Goal: Task Accomplishment & Management: Manage account settings

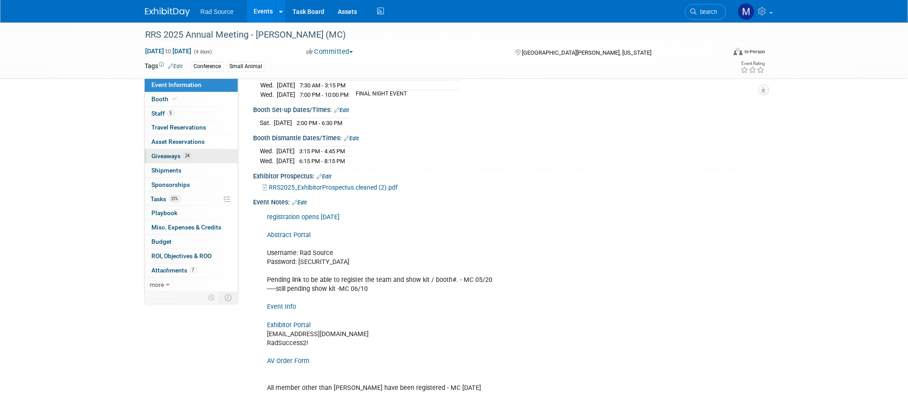
click at [160, 158] on span "Giveaways 24" at bounding box center [172, 155] width 40 height 7
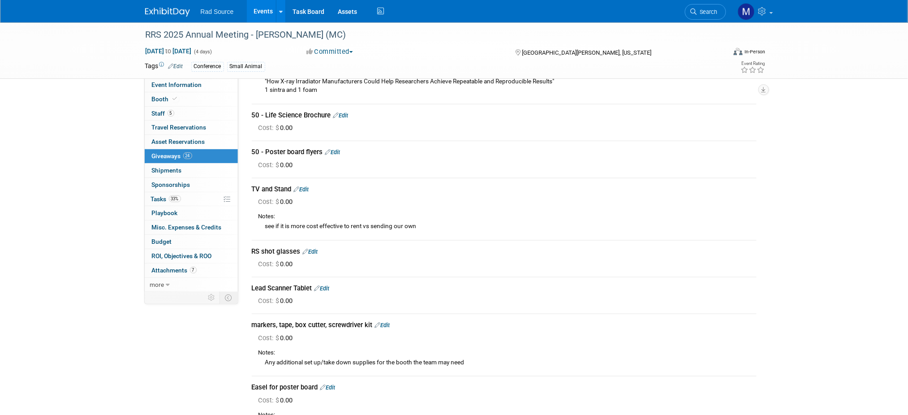
scroll to position [828, 0]
click at [325, 286] on link "Edit" at bounding box center [322, 289] width 15 height 7
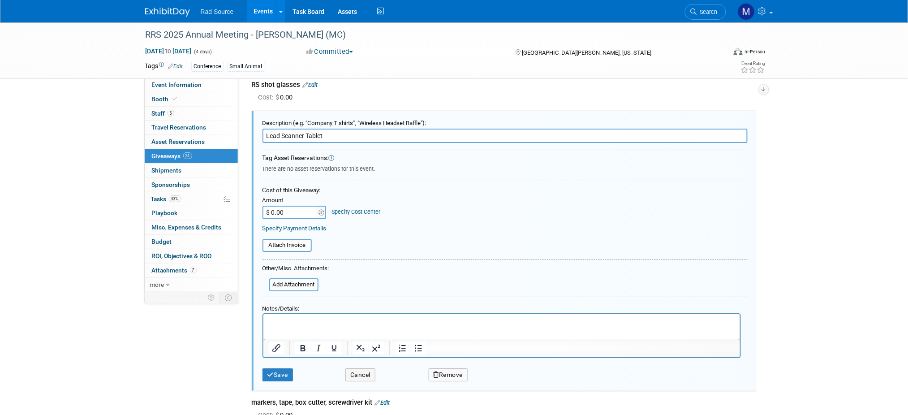
scroll to position [0, 0]
click at [316, 327] on html at bounding box center [501, 320] width 477 height 13
click at [270, 372] on icon "submit" at bounding box center [270, 375] width 7 height 6
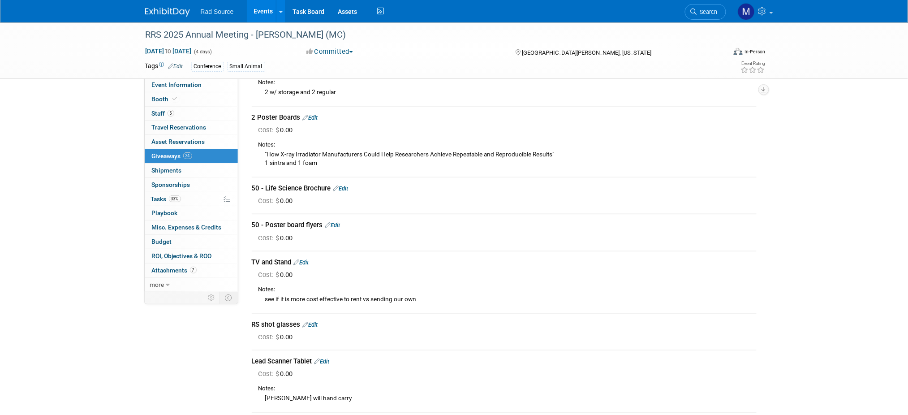
scroll to position [742, 0]
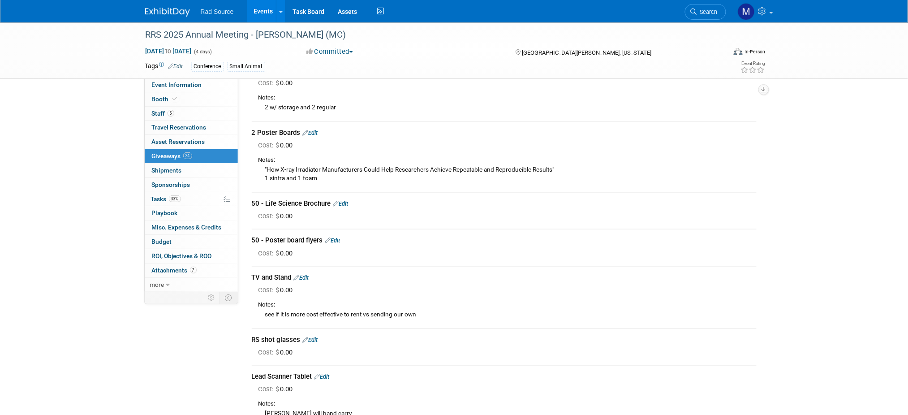
click at [307, 273] on div "TV and Stand Edit" at bounding box center [504, 277] width 505 height 9
click at [306, 274] on link "Edit" at bounding box center [301, 277] width 15 height 7
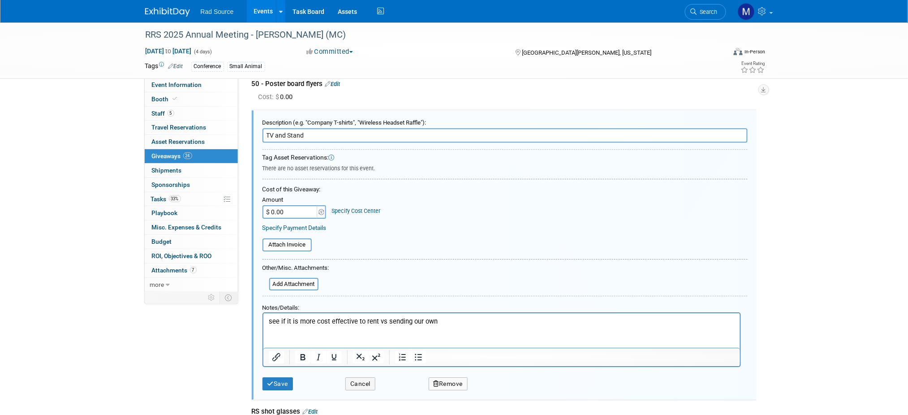
scroll to position [0, 0]
drag, startPoint x: 439, startPoint y: 321, endPoint x: 248, endPoint y: 323, distance: 190.4
click at [263, 323] on html "see if it is more cost effective to rent vs sending our own" at bounding box center [501, 319] width 477 height 13
click at [279, 377] on button "Save" at bounding box center [278, 383] width 31 height 13
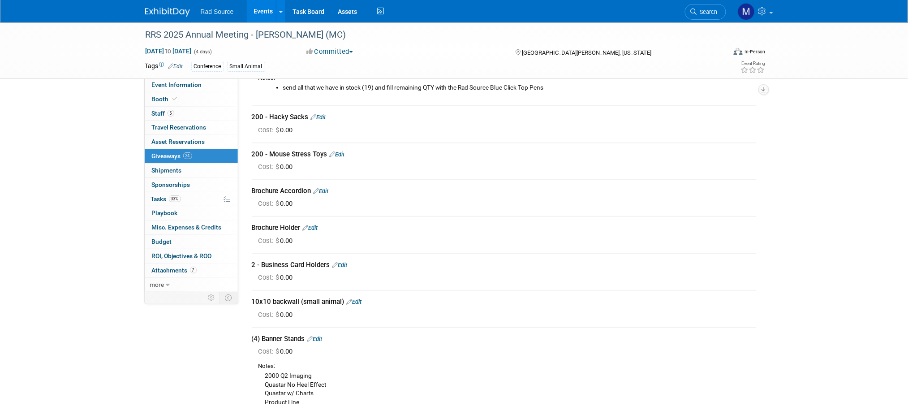
scroll to position [169, 0]
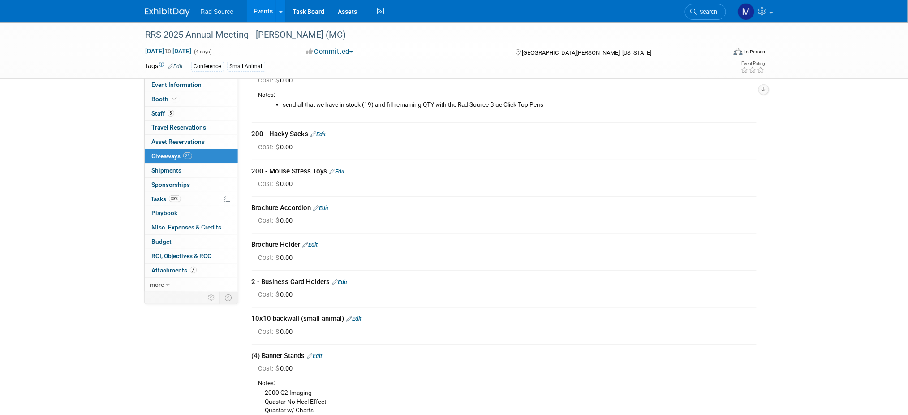
click at [177, 12] on img at bounding box center [167, 12] width 45 height 9
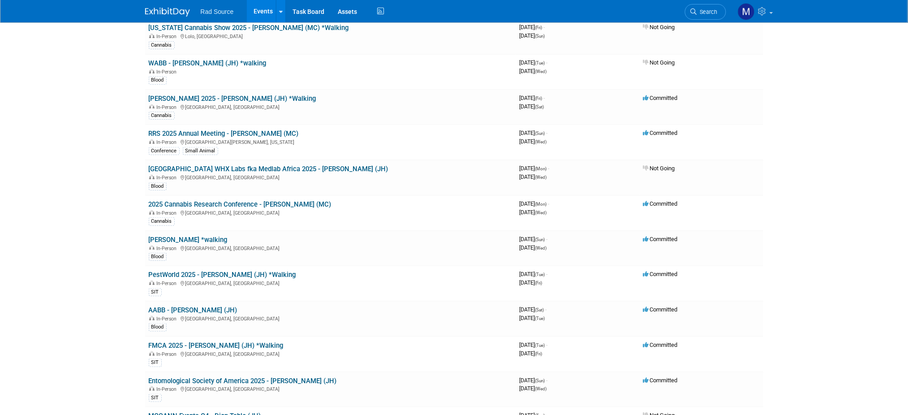
scroll to position [160, 0]
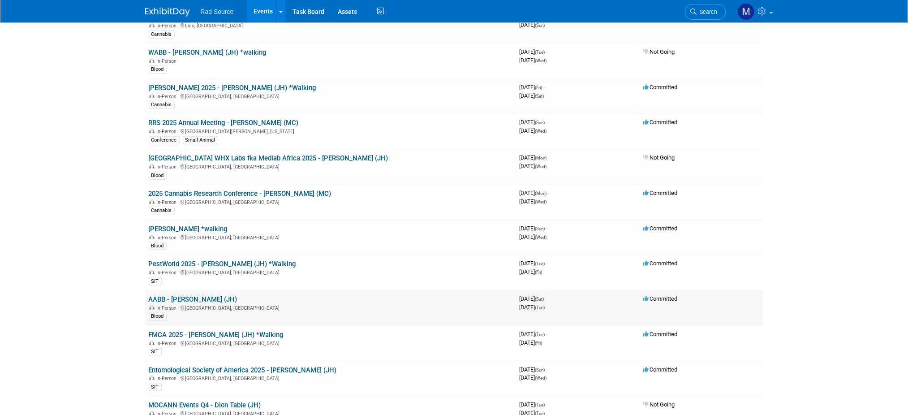
click at [197, 295] on link "AABB - [PERSON_NAME] (JH)" at bounding box center [193, 299] width 89 height 8
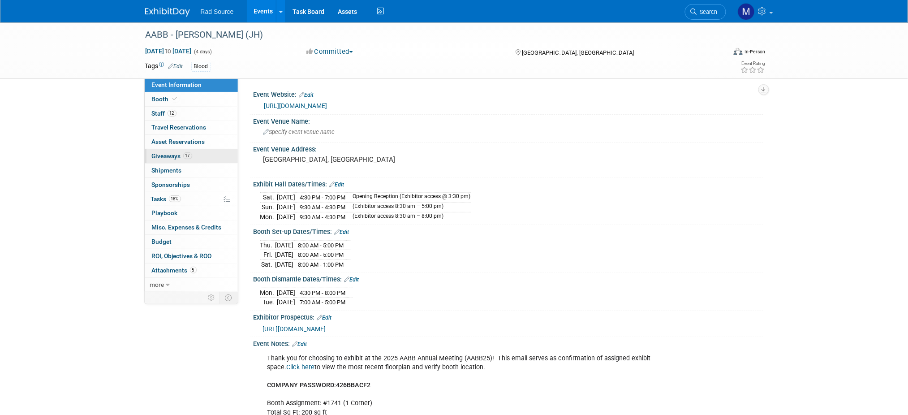
click at [205, 155] on link "17 Giveaways 17" at bounding box center [191, 156] width 93 height 14
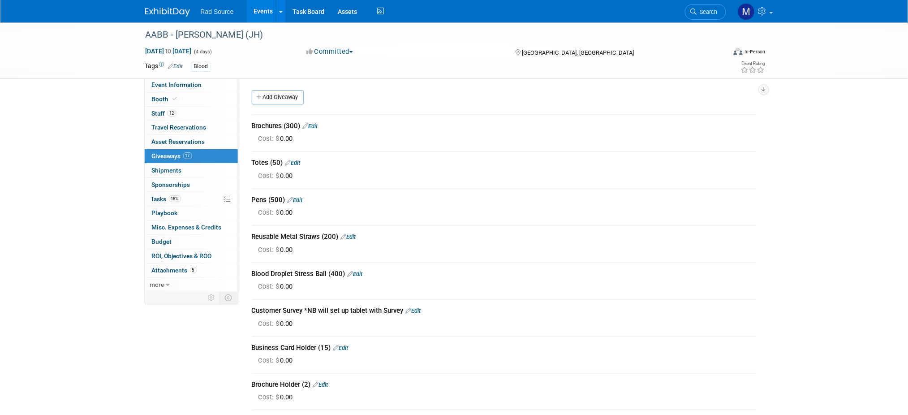
click at [67, 150] on div "AABB - Catherine (JH) Oct 25, 2025 to Oct 28, 2025 (4 days) Oct 25, 2025 to Oct…" at bounding box center [454, 404] width 908 height 764
click at [161, 13] on img at bounding box center [167, 12] width 45 height 9
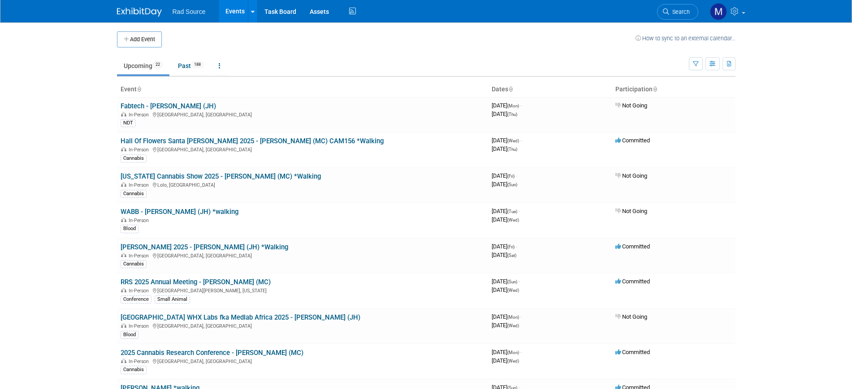
drag, startPoint x: 896, startPoint y: 0, endPoint x: 58, endPoint y: 125, distance: 847.0
click at [58, 125] on body "Rad Source Events Add Event Bulk Upload Events Shareable Event Boards Recently …" at bounding box center [426, 194] width 852 height 389
click at [35, 188] on body "Rad Source Events Add Event Bulk Upload Events Shareable Event Boards Recently …" at bounding box center [426, 194] width 852 height 389
click at [225, 279] on link "RRS 2025 Annual Meeting - [PERSON_NAME] (MC)" at bounding box center [196, 282] width 150 height 8
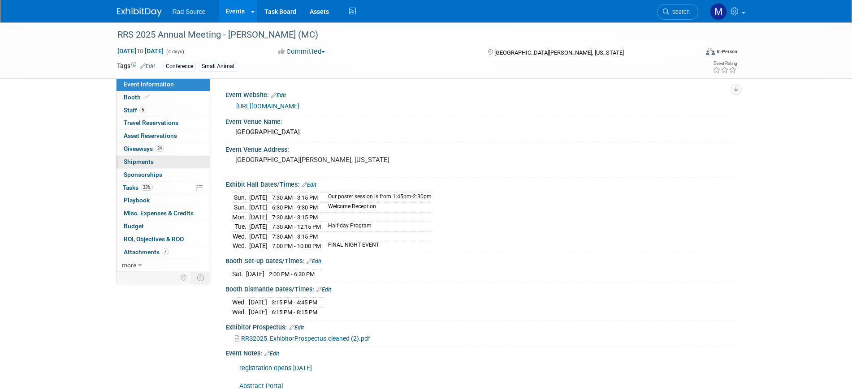
click at [179, 164] on link "0 Shipments 0" at bounding box center [162, 162] width 93 height 13
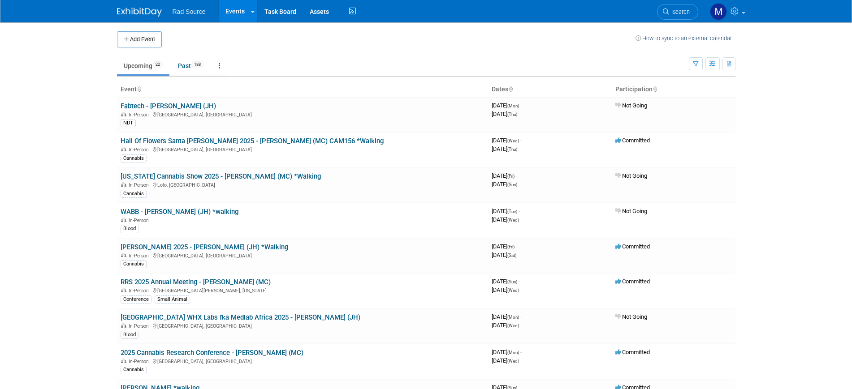
click at [89, 138] on body "Rad Source Events Add Event Bulk Upload Events Shareable Event Boards Recently …" at bounding box center [426, 194] width 852 height 389
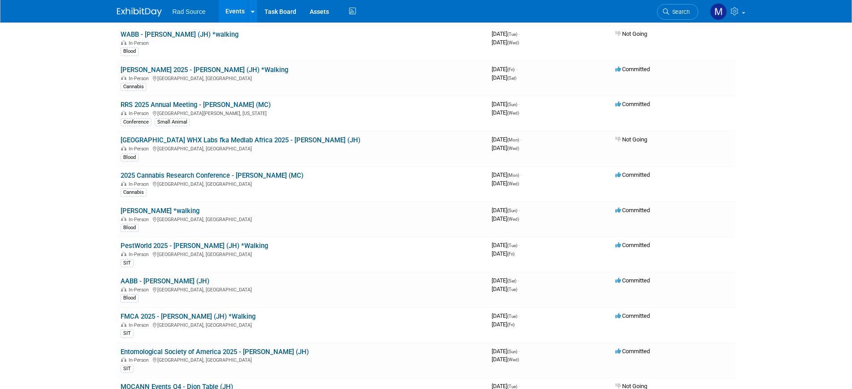
scroll to position [179, 0]
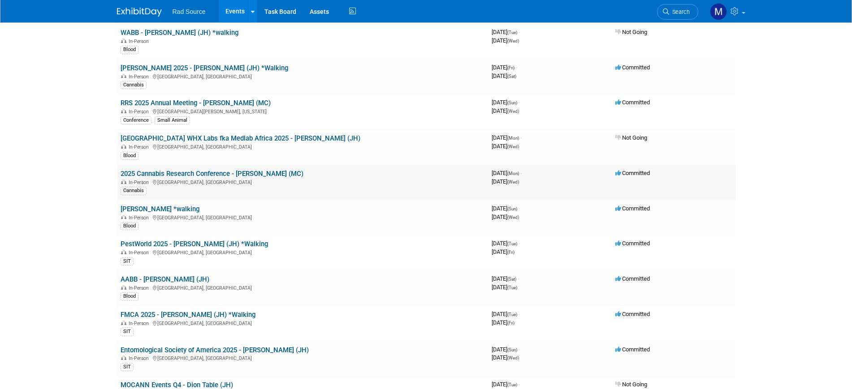
click at [251, 174] on link "2025 Cannabis Research Conference - [PERSON_NAME] (MC)" at bounding box center [212, 174] width 183 height 8
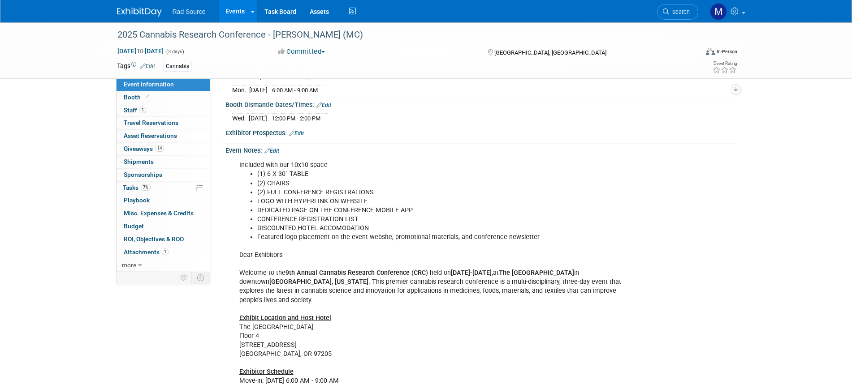
scroll to position [157, 0]
click at [139, 145] on span "Giveaways 14" at bounding box center [144, 148] width 40 height 7
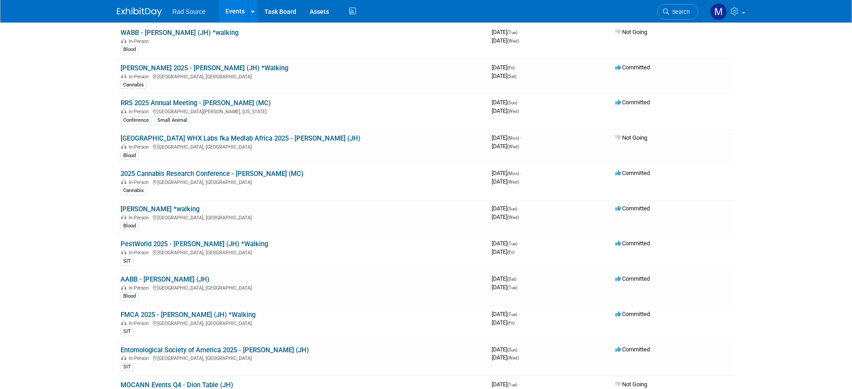
click at [56, 181] on body "Rad Source Events Add Event Bulk Upload Events Shareable Event Boards Recently …" at bounding box center [426, 15] width 852 height 389
click at [168, 281] on link "AABB - [PERSON_NAME] (JH)" at bounding box center [165, 280] width 89 height 8
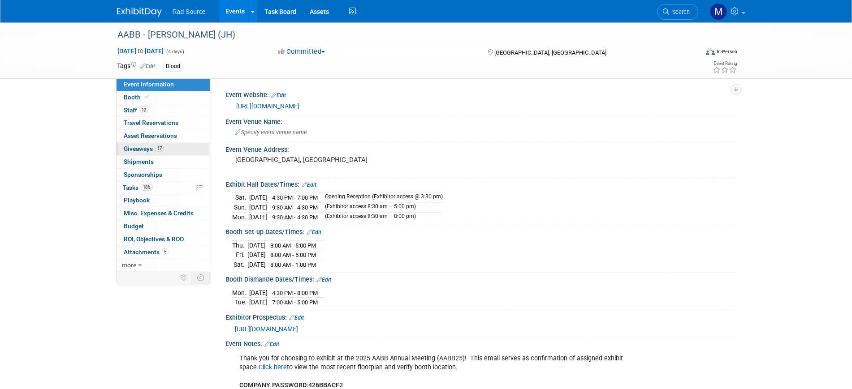
click at [133, 146] on span "Giveaways 17" at bounding box center [144, 148] width 40 height 7
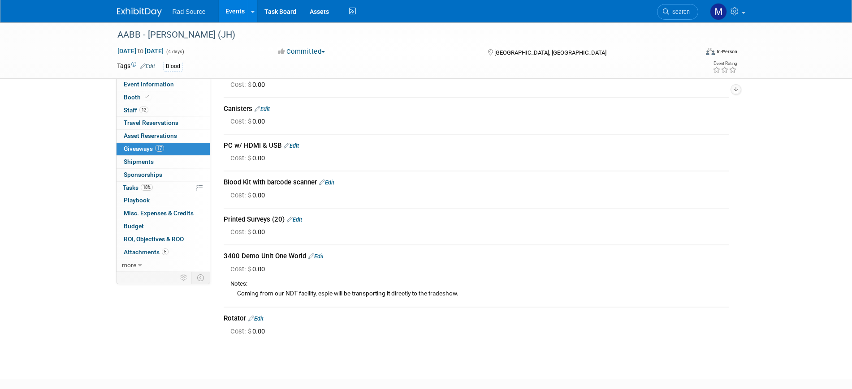
scroll to position [426, 0]
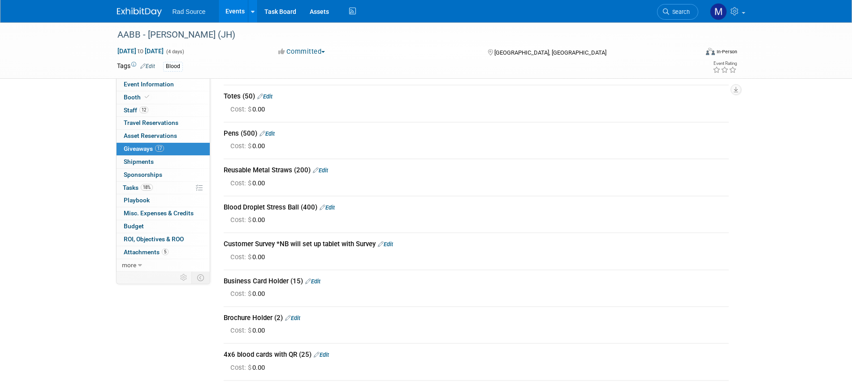
scroll to position [0, 0]
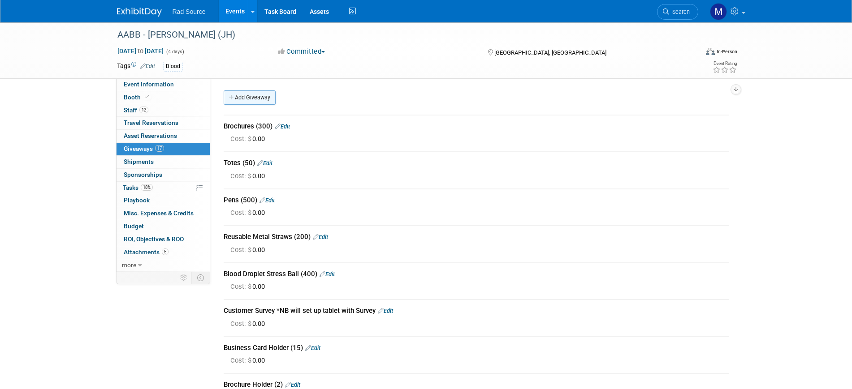
click at [249, 99] on link "Add Giveaway" at bounding box center [250, 98] width 52 height 14
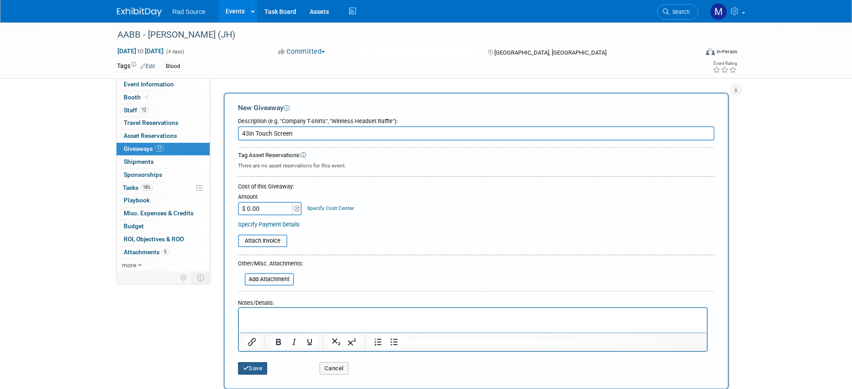
type input "43in Touch Screen"
click at [255, 371] on button "Save" at bounding box center [253, 368] width 30 height 13
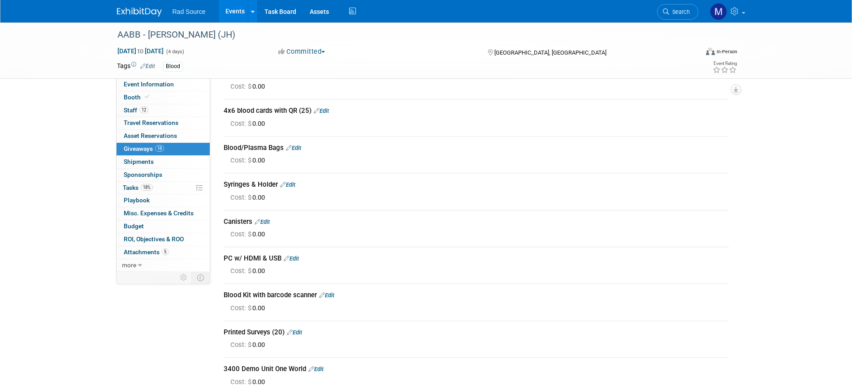
scroll to position [513, 0]
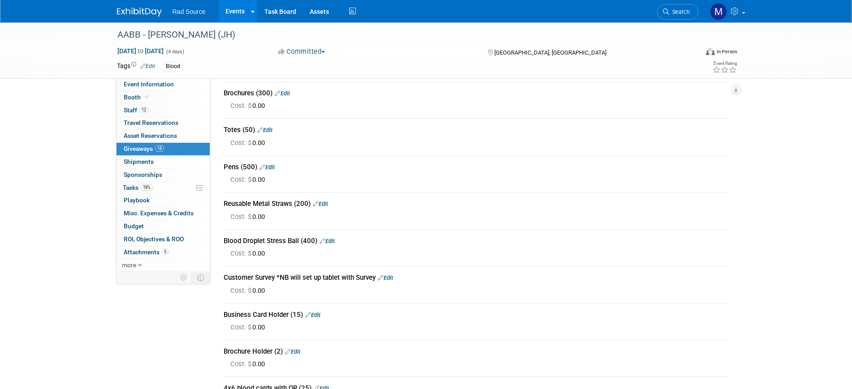
scroll to position [0, 0]
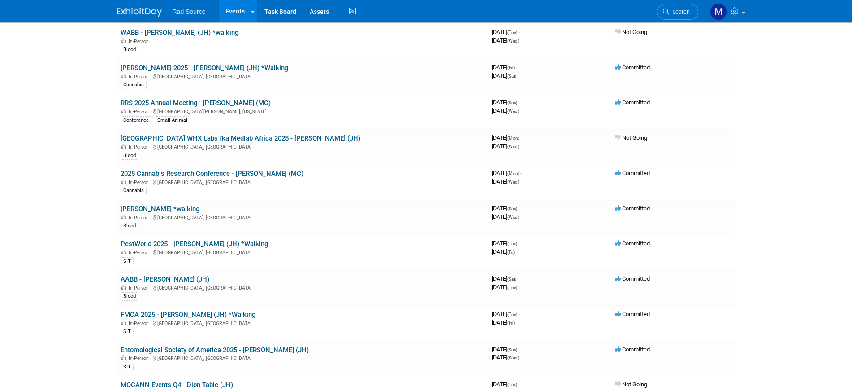
click at [51, 183] on body "Rad Source Events Add Event Bulk Upload Events Shareable Event Boards Recently …" at bounding box center [426, 15] width 852 height 389
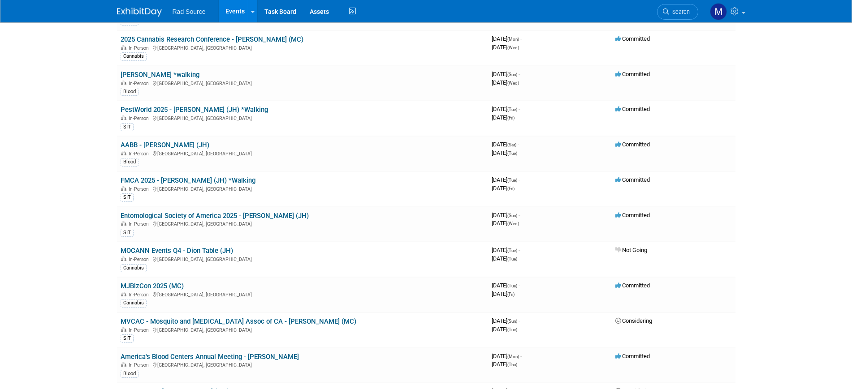
scroll to position [336, 0]
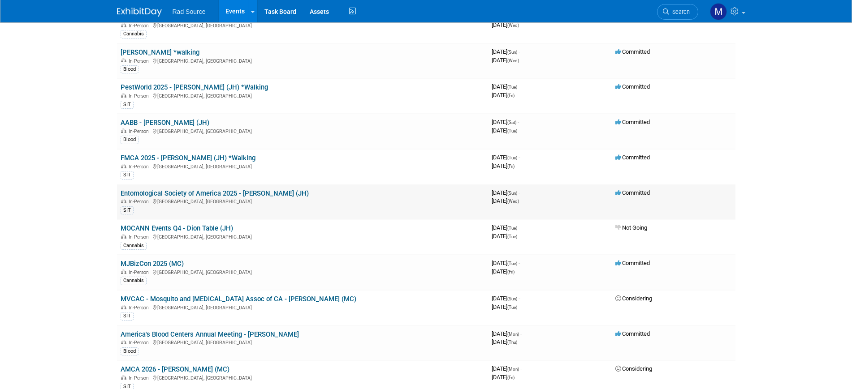
click at [194, 194] on link "Entomological Society of America 2025 - [PERSON_NAME] (JH)" at bounding box center [215, 194] width 188 height 8
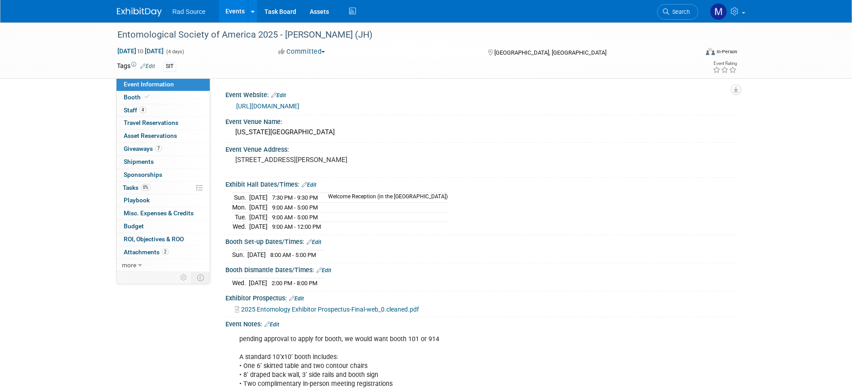
click at [34, 254] on div "Entomological Society of America 2025 - [PERSON_NAME] (JH) [DATE] to [DATE] (4 …" at bounding box center [426, 268] width 852 height 492
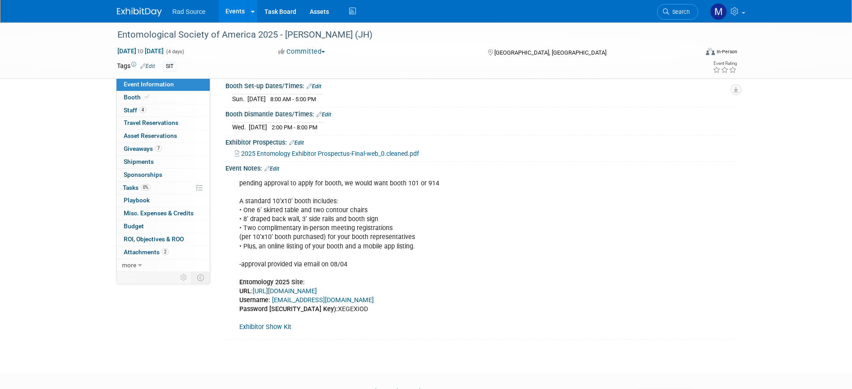
scroll to position [157, 0]
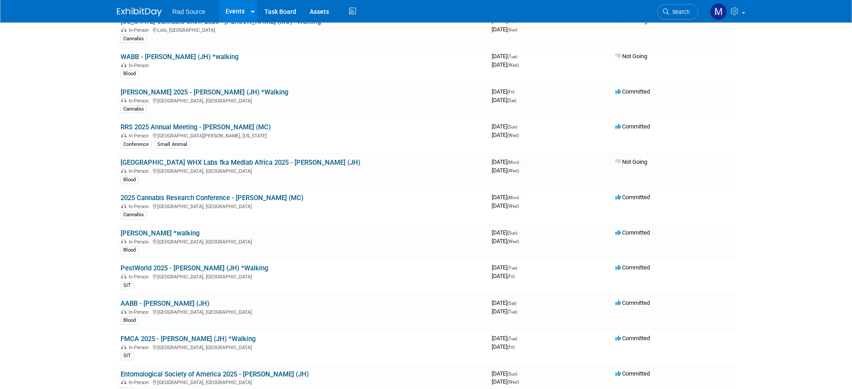
scroll to position [156, 0]
click at [36, 170] on body "Rad Source Events Add Event Bulk Upload Events Shareable Event Boards Recently …" at bounding box center [426, 38] width 852 height 389
click at [86, 111] on body "Rad Source Events Add Event Bulk Upload Events Shareable Event Boards Recently …" at bounding box center [426, 38] width 852 height 389
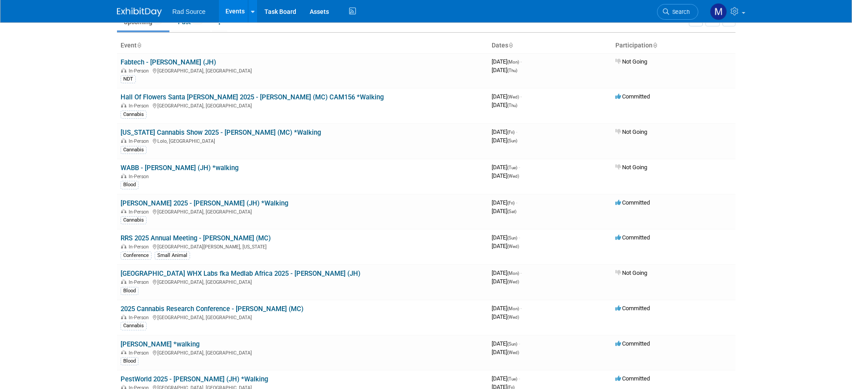
scroll to position [0, 0]
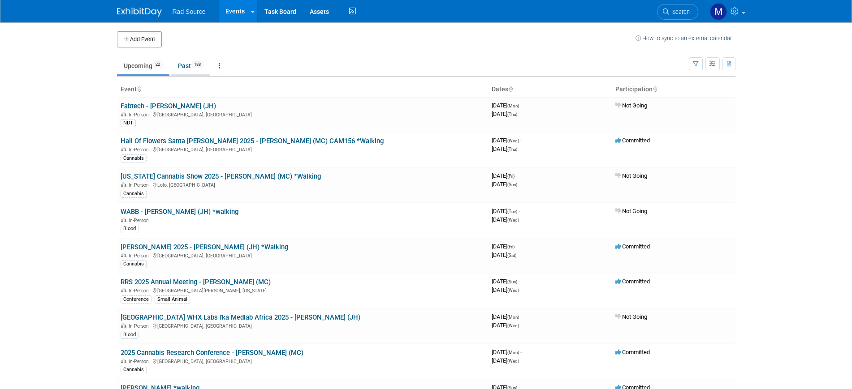
click at [181, 69] on link "Past 188" at bounding box center [190, 65] width 39 height 17
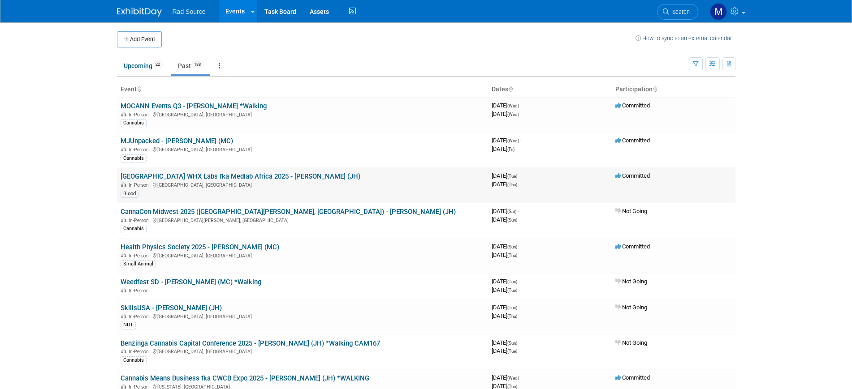
click at [223, 174] on link "[GEOGRAPHIC_DATA] WHX Labs fka Medlab Africa 2025 - [PERSON_NAME] (JH)" at bounding box center [241, 177] width 240 height 8
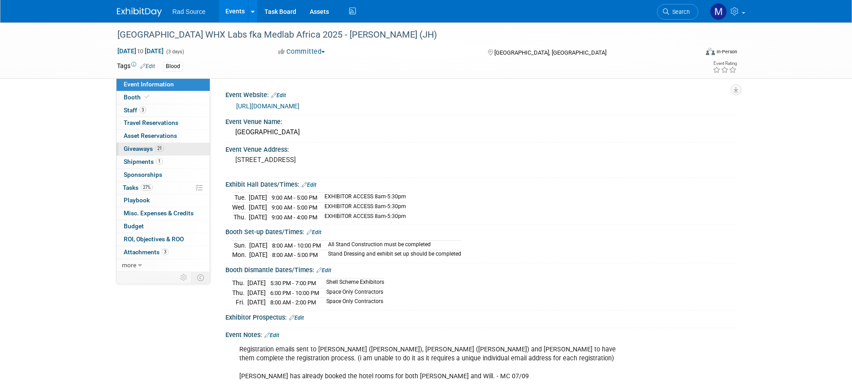
click at [190, 146] on link "21 Giveaways 21" at bounding box center [162, 149] width 93 height 13
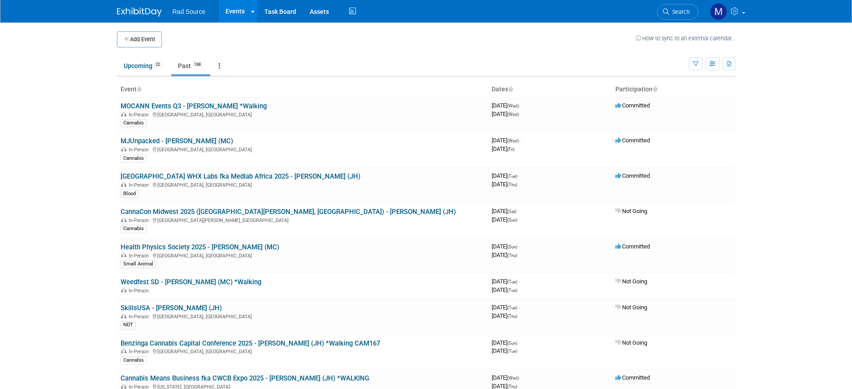
click at [40, 117] on body "Rad Source Events Add Event Bulk Upload Events Shareable Event Boards Recently …" at bounding box center [426, 194] width 852 height 389
click at [142, 69] on link "Upcoming 22" at bounding box center [143, 65] width 52 height 17
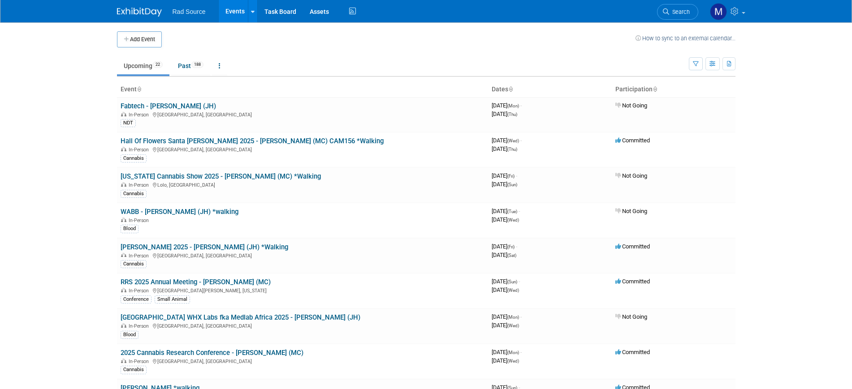
click at [58, 184] on body "Rad Source Events Add Event Bulk Upload Events Shareable Event Boards Recently …" at bounding box center [426, 194] width 852 height 389
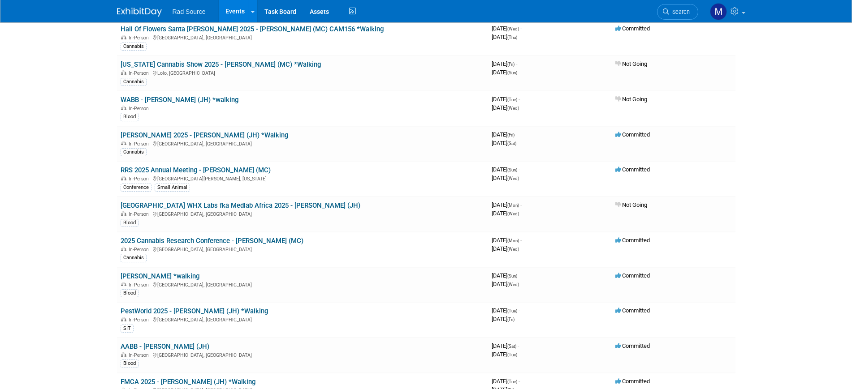
scroll to position [90, 0]
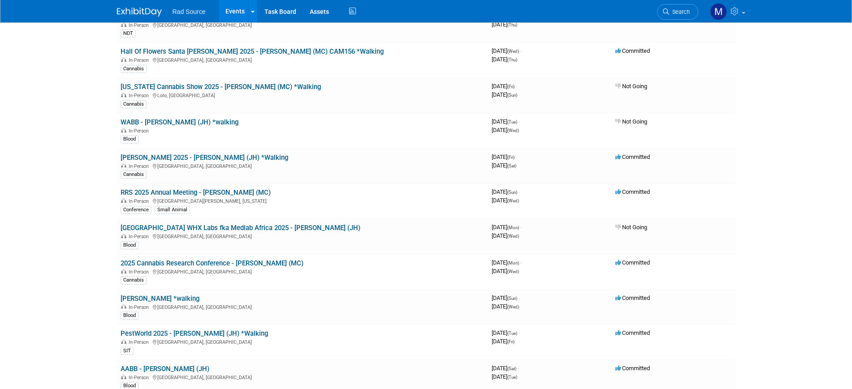
click at [58, 184] on body "Rad Source Events Add Event Bulk Upload Events Shareable Event Boards Recently …" at bounding box center [426, 104] width 852 height 389
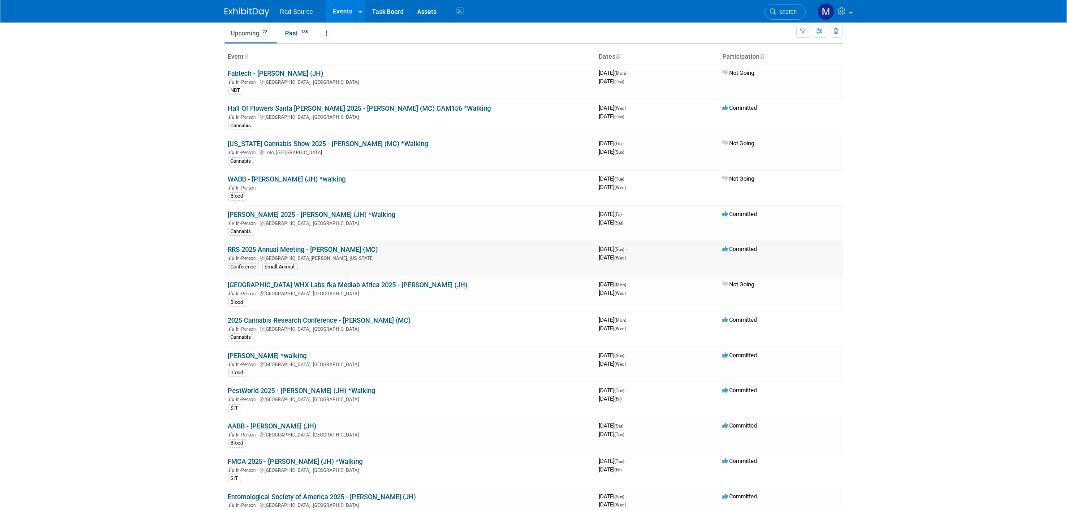
scroll to position [0, 0]
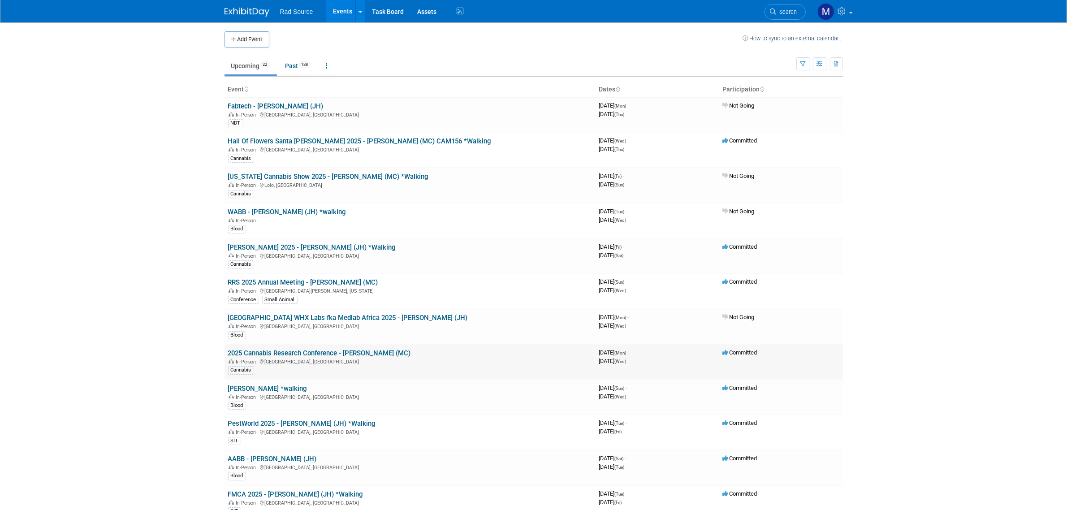
click at [328, 349] on link "2025 Cannabis Research Conference - [PERSON_NAME] (MC)" at bounding box center [319, 353] width 183 height 8
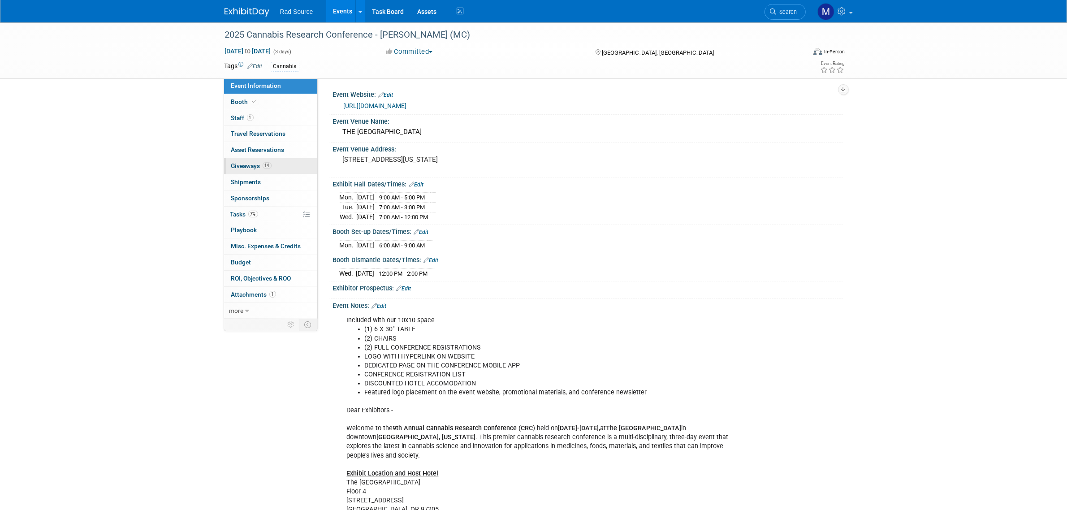
click at [251, 169] on span "Giveaways 14" at bounding box center [251, 165] width 40 height 7
